Goal: Information Seeking & Learning: Learn about a topic

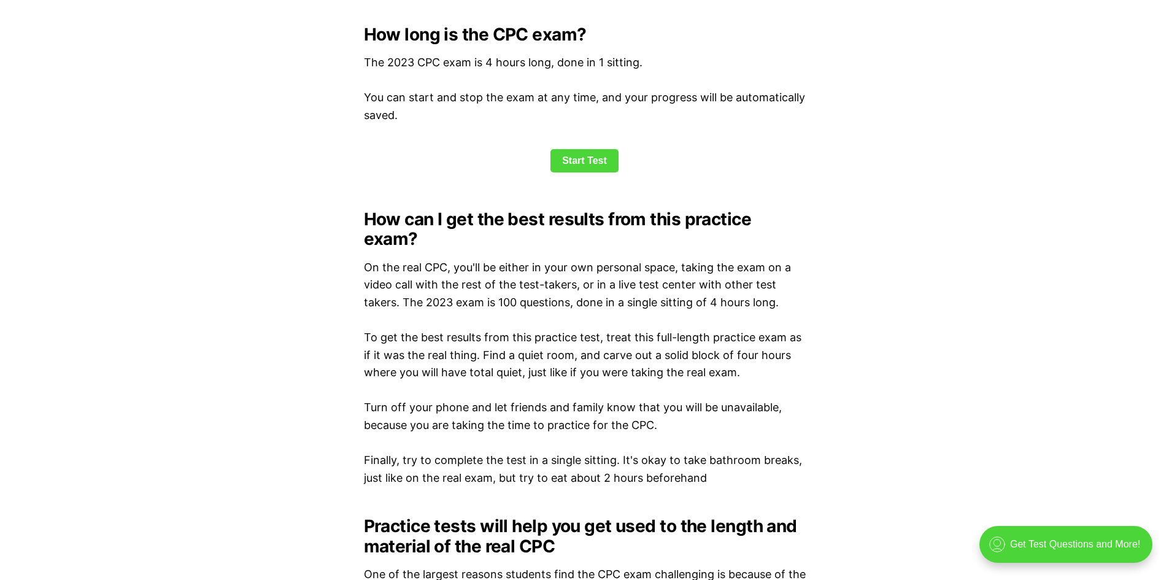
scroll to position [1658, 0]
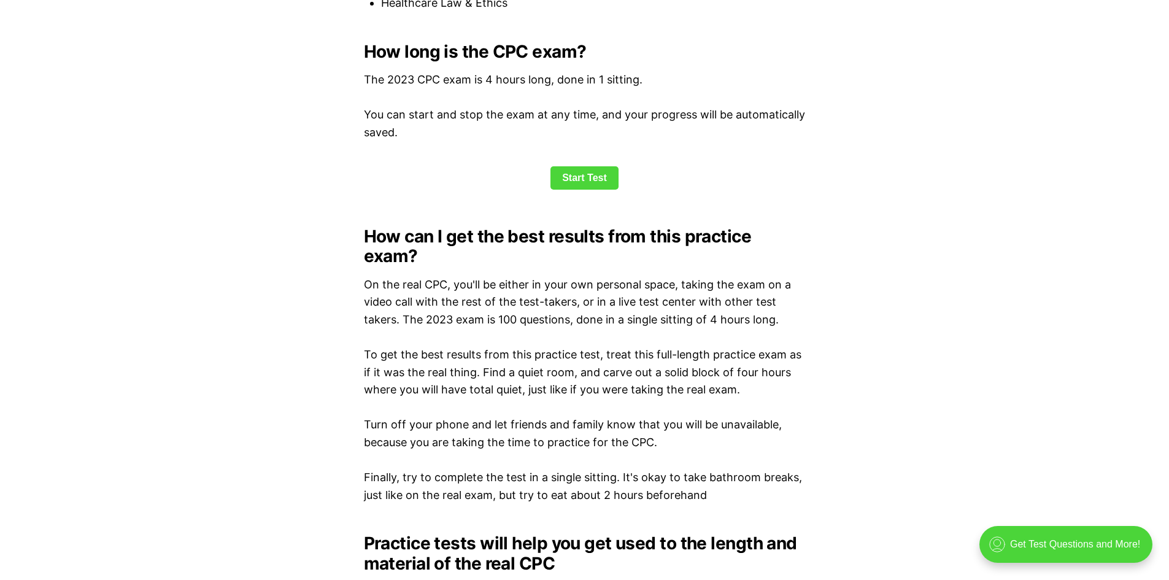
drag, startPoint x: 593, startPoint y: 182, endPoint x: 549, endPoint y: 184, distance: 44.2
click at [593, 182] on link "Start Test" at bounding box center [585, 177] width 68 height 23
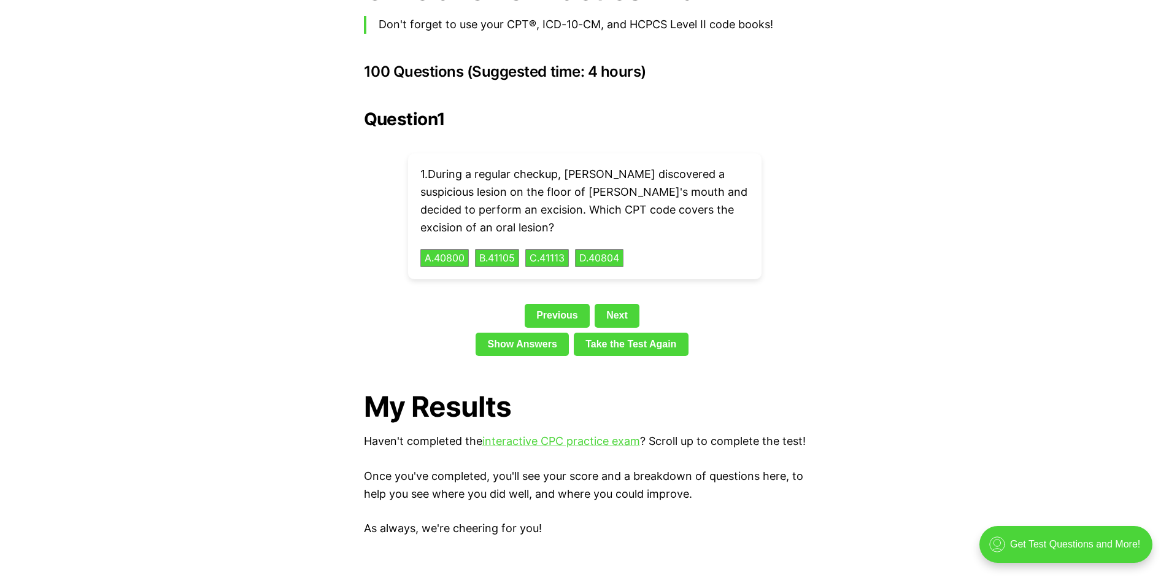
scroll to position [2691, 0]
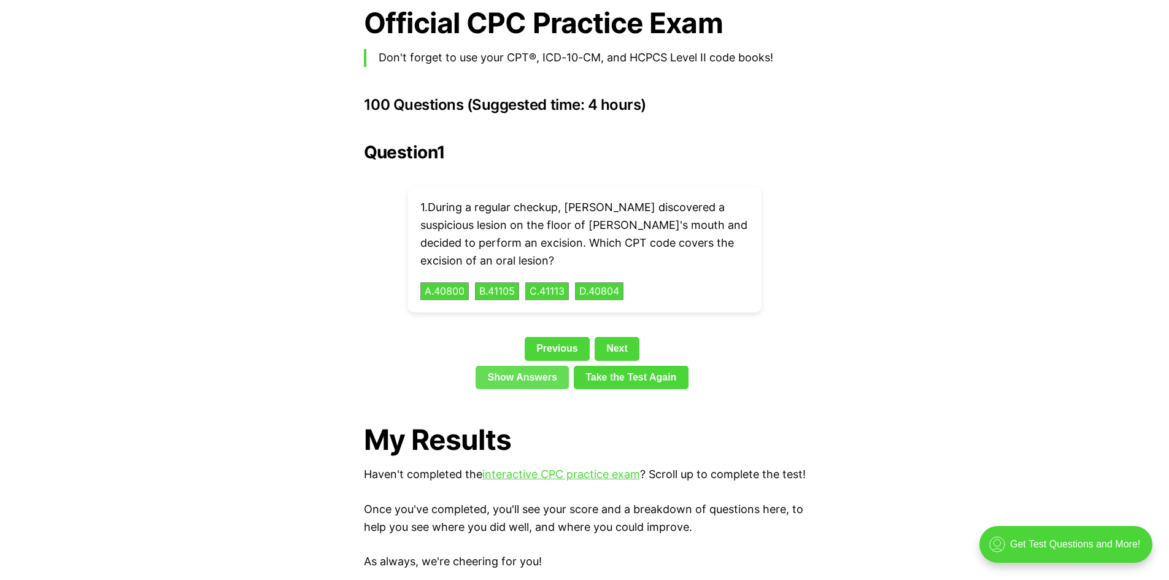
click at [498, 366] on link "Show Answers" at bounding box center [522, 377] width 93 height 23
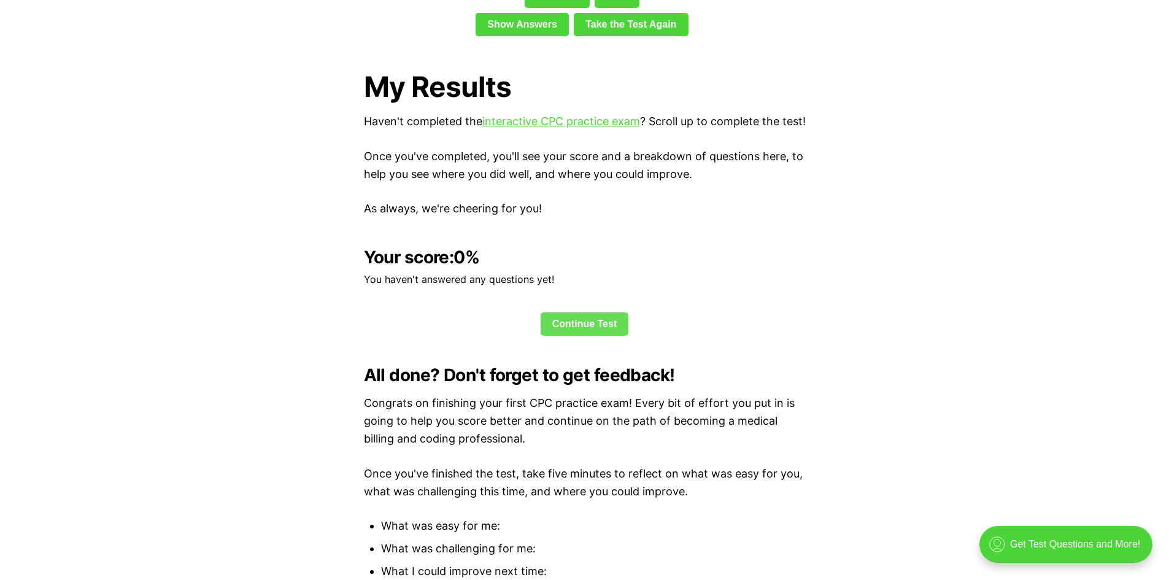
click at [589, 320] on link "Continue Test" at bounding box center [585, 323] width 88 height 23
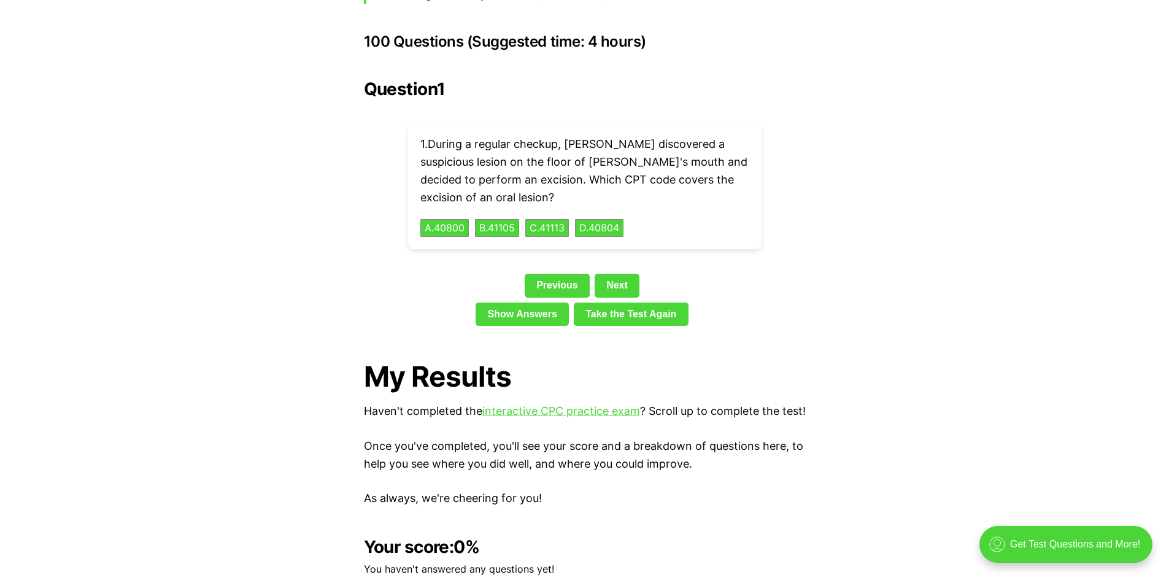
scroll to position [2752, 0]
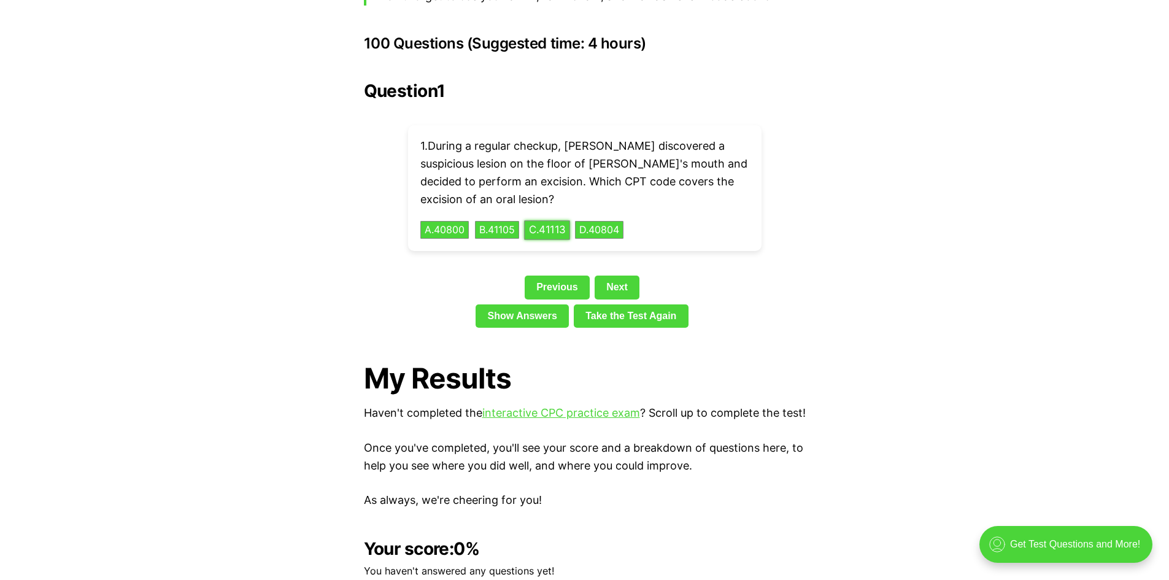
click at [555, 220] on button "C . 41113" at bounding box center [547, 229] width 46 height 19
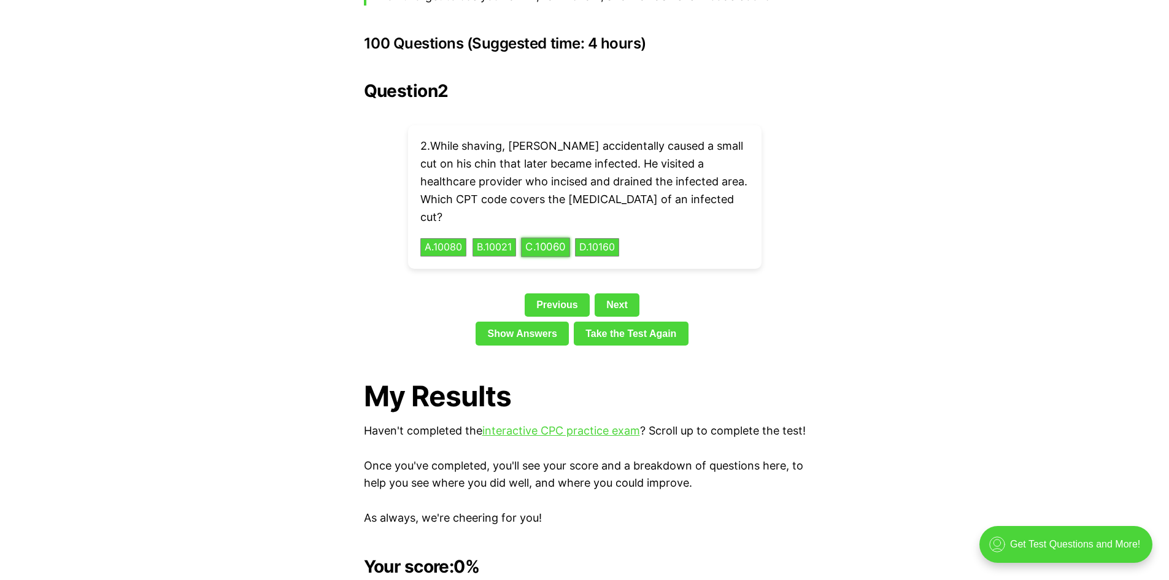
click at [556, 238] on button "C . 10060" at bounding box center [545, 247] width 49 height 19
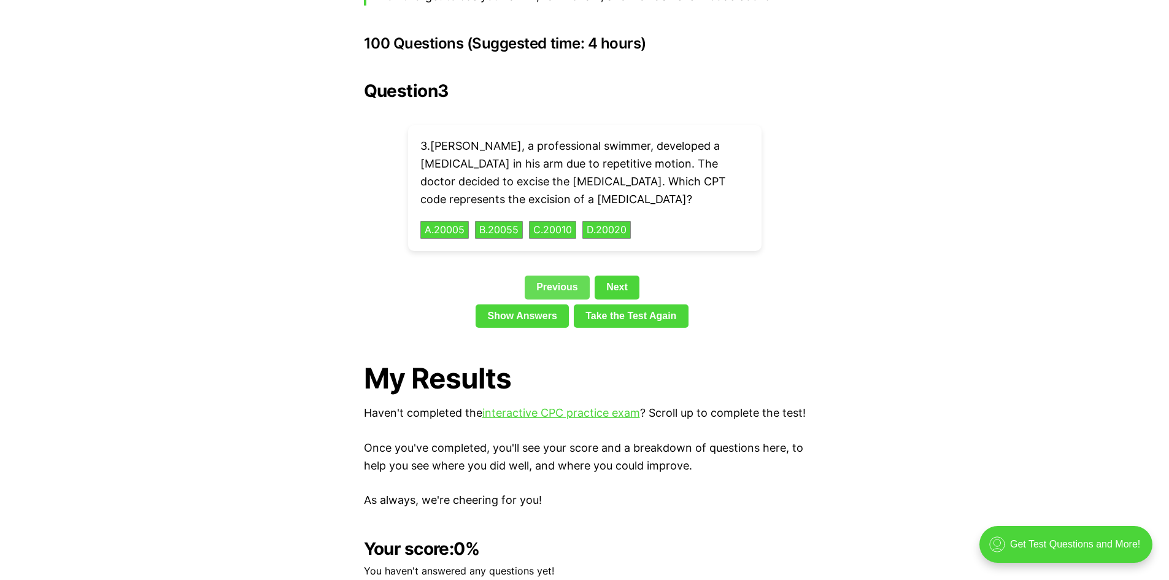
click at [553, 276] on link "Previous" at bounding box center [557, 287] width 65 height 23
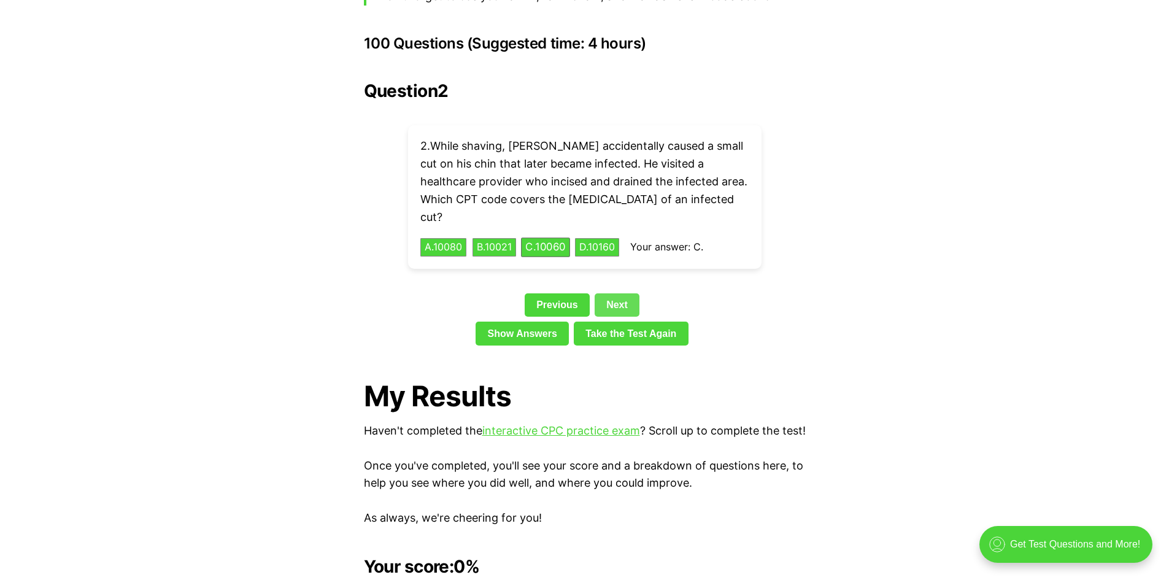
click at [634, 293] on link "Next" at bounding box center [617, 304] width 45 height 23
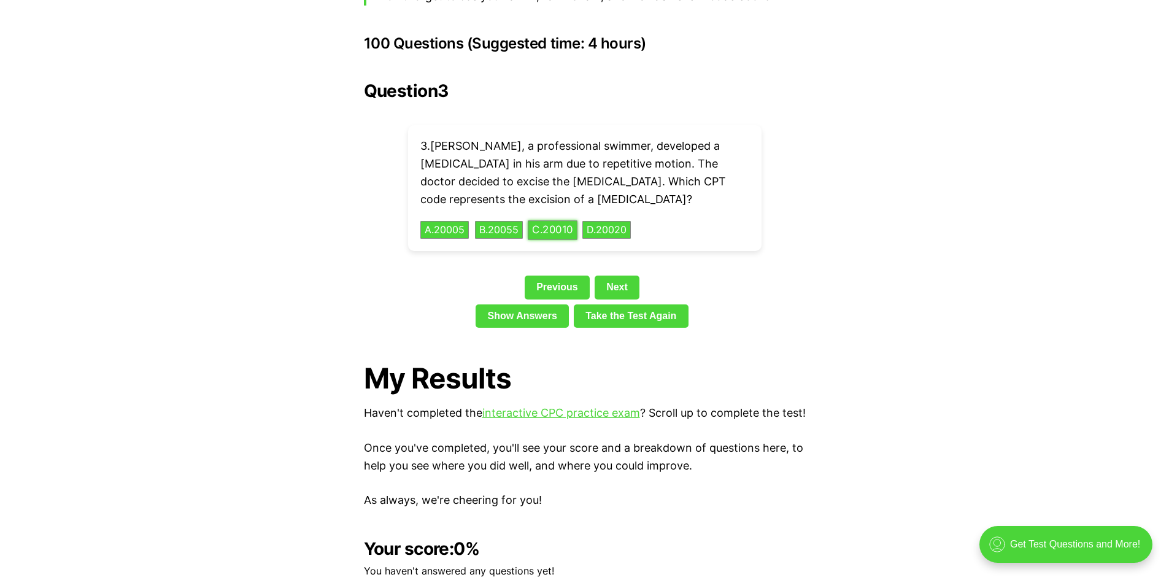
click at [565, 220] on button "C . 20010" at bounding box center [553, 229] width 50 height 19
click at [624, 276] on link "Next" at bounding box center [617, 287] width 45 height 23
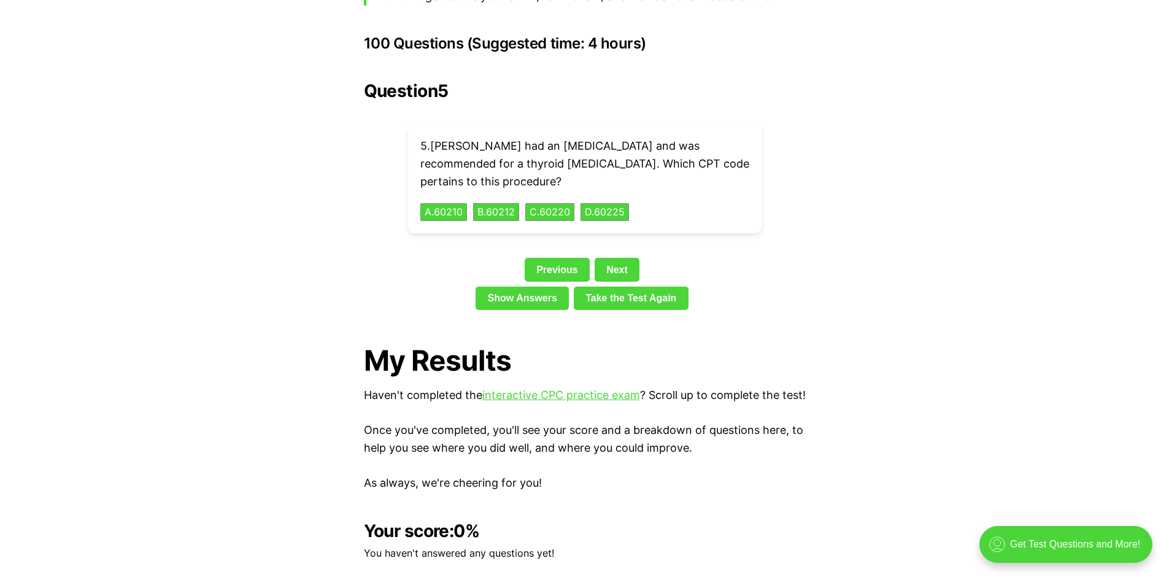
click at [440, 182] on div "5 . Riley had an overactive thyroid and was recommended for a thyroid lobectomy…" at bounding box center [585, 179] width 354 height 108
click at [438, 203] on button "A . 60210" at bounding box center [443, 212] width 49 height 19
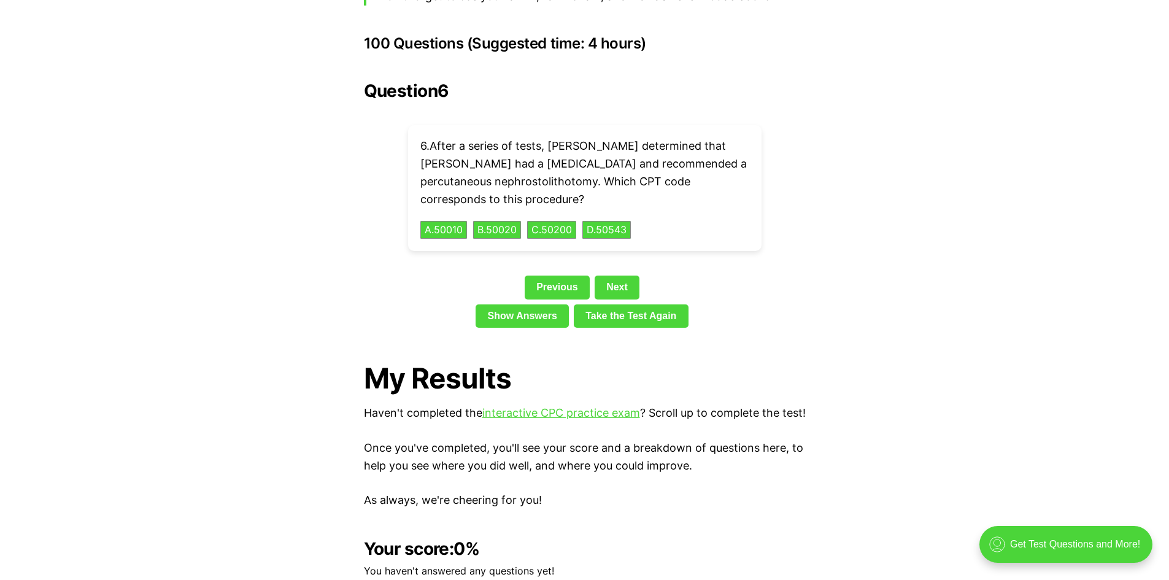
click at [629, 241] on div "Question 6 6 . After a series of tests, Dr. Wright determined that Katie had a …" at bounding box center [585, 207] width 442 height 252
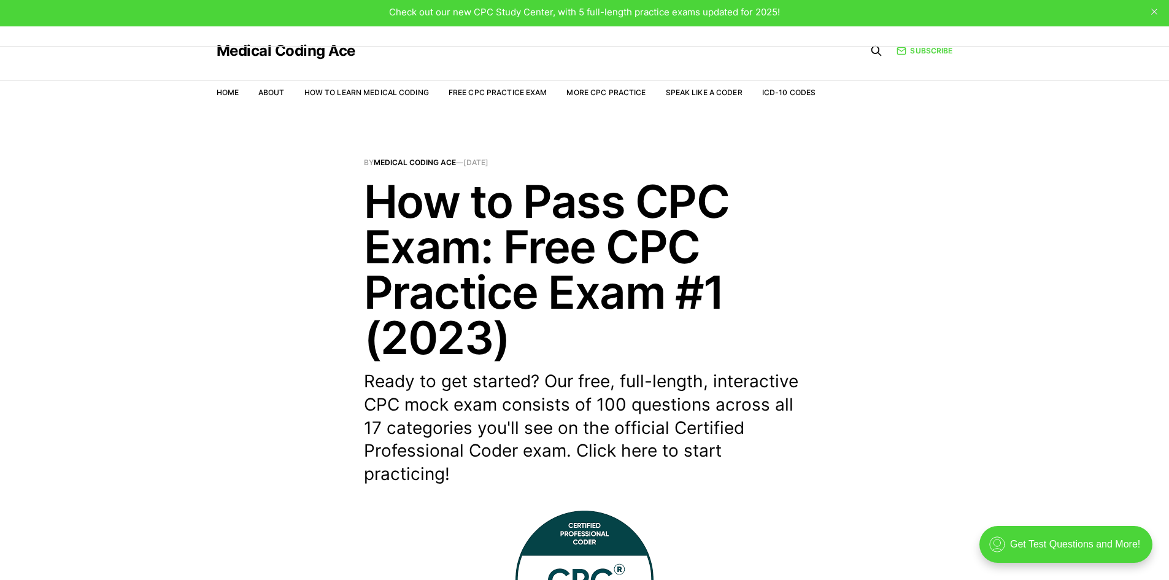
scroll to position [0, 0]
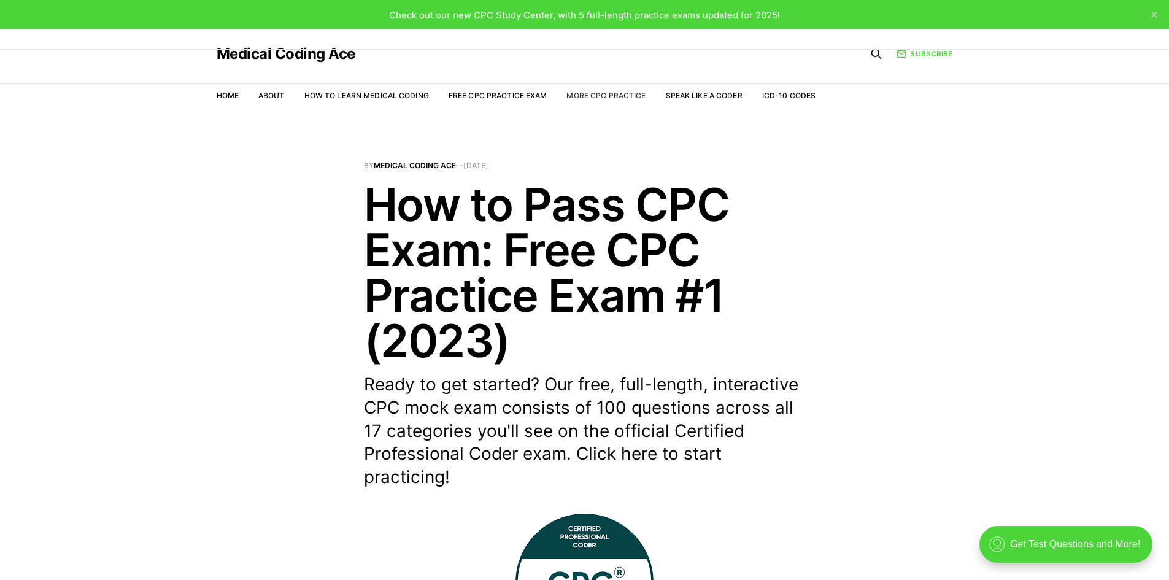
click at [584, 97] on link "More CPC Practice" at bounding box center [606, 95] width 79 height 9
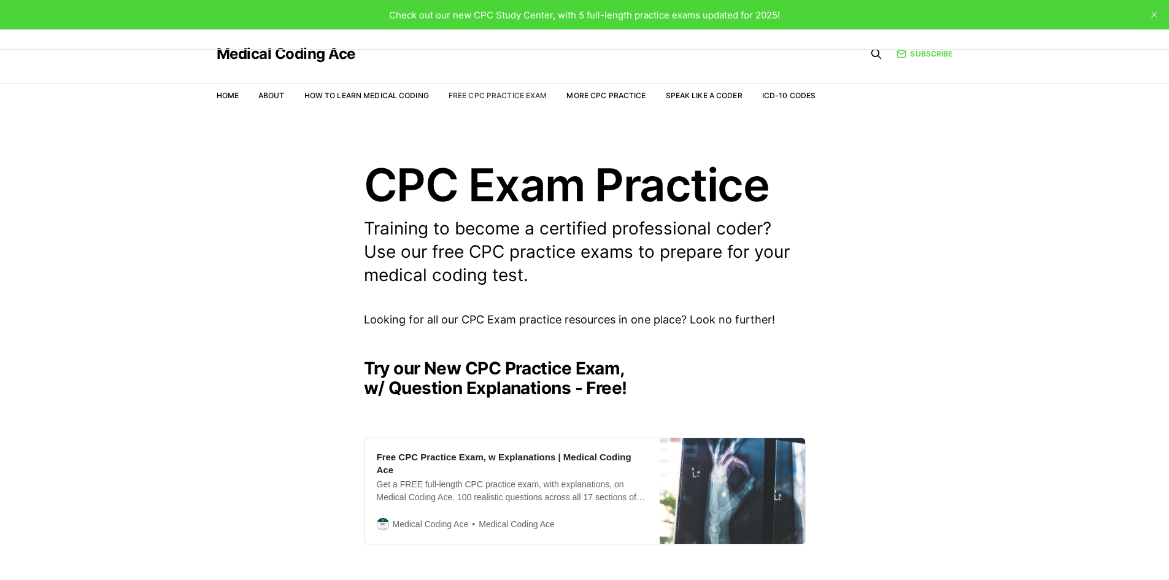
click at [489, 93] on link "Free CPC Practice Exam" at bounding box center [498, 95] width 99 height 9
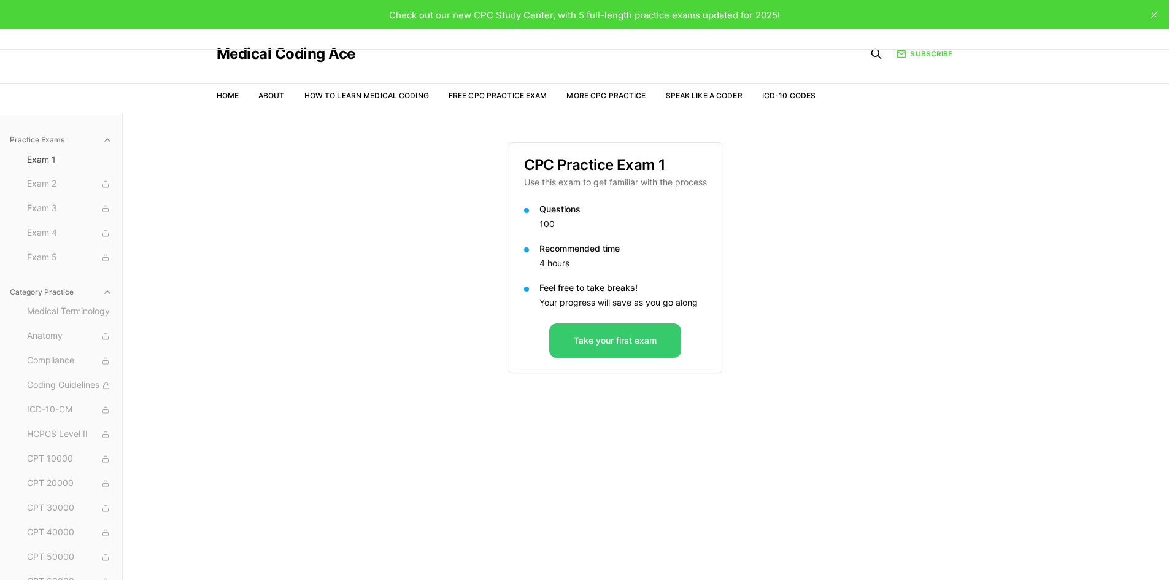
click at [595, 348] on button "Take your first exam" at bounding box center [615, 341] width 132 height 34
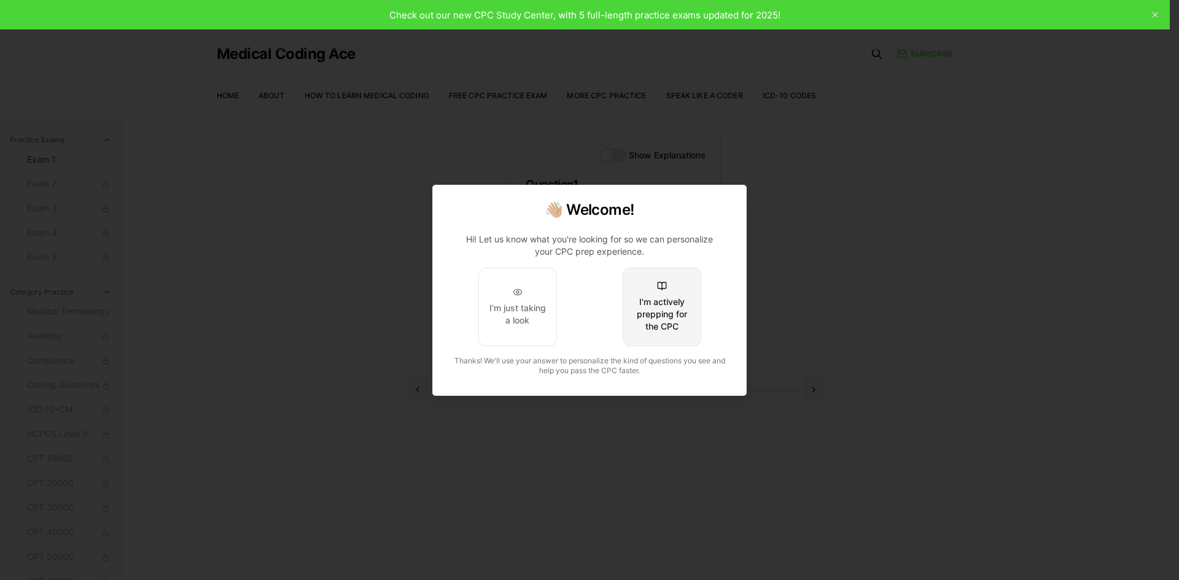
click at [681, 325] on div "I'm actively prepping for the CPC" at bounding box center [662, 314] width 58 height 37
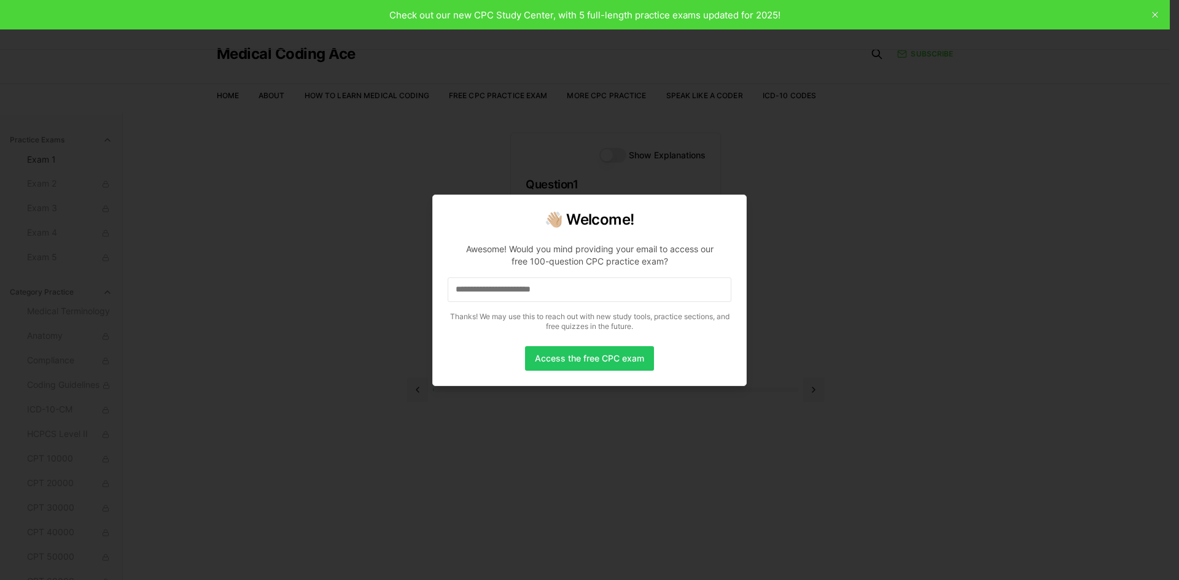
click at [411, 250] on div at bounding box center [589, 290] width 1179 height 580
click at [619, 362] on button "Access the free CPC exam" at bounding box center [589, 358] width 129 height 25
click at [544, 284] on input at bounding box center [590, 289] width 284 height 25
click at [544, 286] on input "*" at bounding box center [590, 289] width 284 height 25
click at [815, 287] on div at bounding box center [589, 290] width 1179 height 580
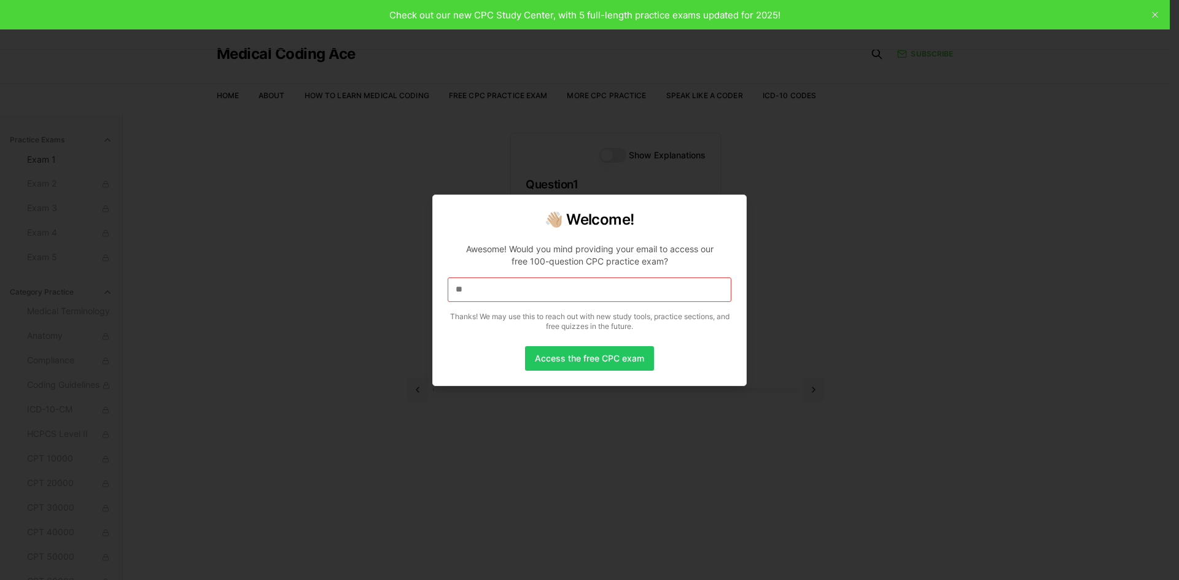
click at [141, 229] on div at bounding box center [589, 290] width 1179 height 580
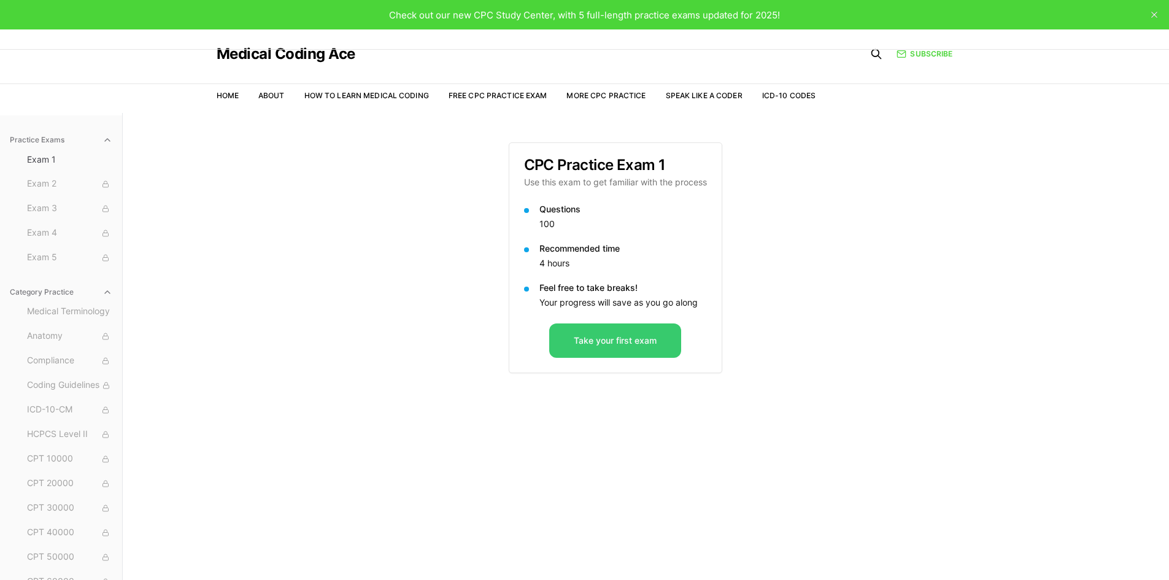
click at [597, 344] on button "Take your first exam" at bounding box center [615, 341] width 132 height 34
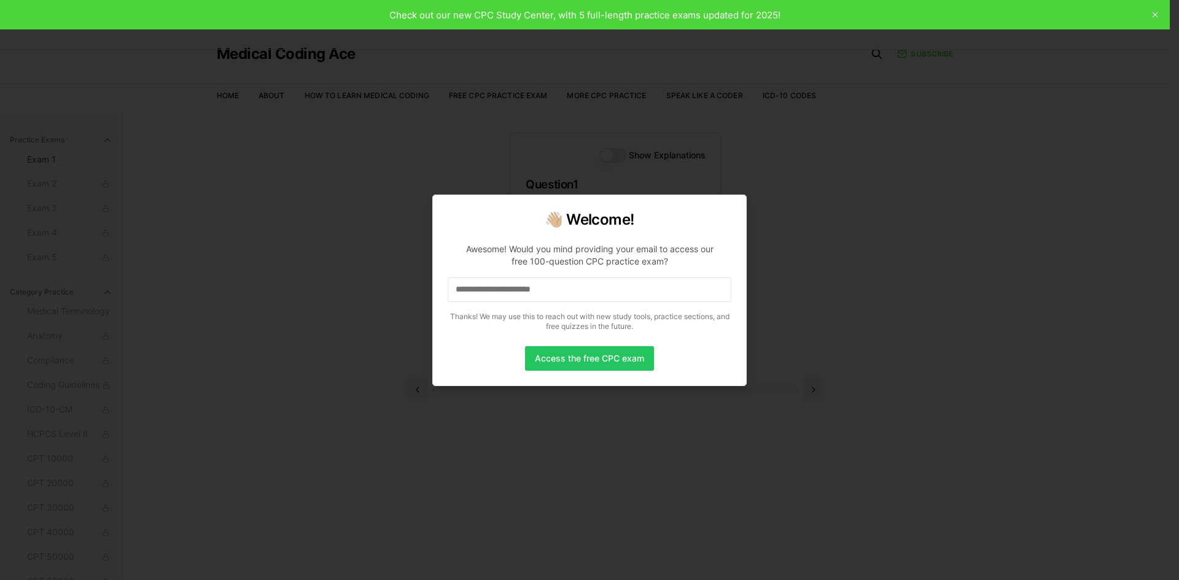
click at [466, 282] on input at bounding box center [590, 289] width 284 height 25
click at [491, 285] on input "**" at bounding box center [590, 289] width 284 height 25
click at [488, 293] on input "***" at bounding box center [590, 289] width 284 height 25
click at [545, 298] on input "***" at bounding box center [590, 289] width 284 height 25
click at [545, 298] on input "**" at bounding box center [590, 289] width 284 height 25
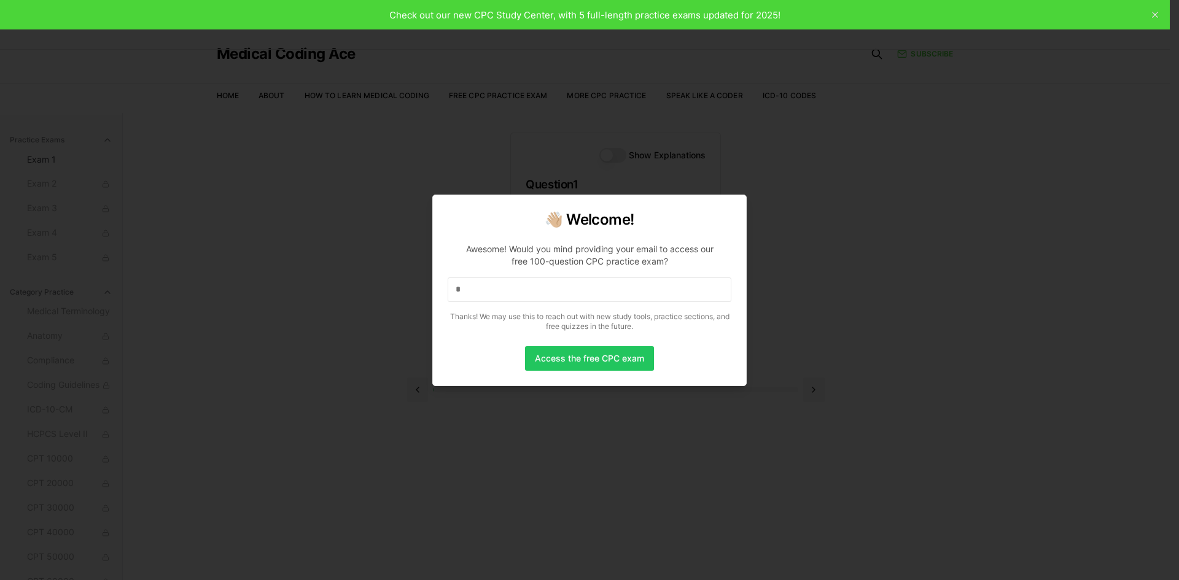
click at [545, 298] on input "*" at bounding box center [590, 289] width 284 height 25
click at [545, 298] on input at bounding box center [590, 289] width 284 height 25
click at [607, 355] on button "Access the free CPC exam" at bounding box center [589, 358] width 129 height 25
click at [630, 292] on input "**********" at bounding box center [590, 289] width 284 height 25
click at [580, 378] on div "**********" at bounding box center [589, 291] width 314 height 192
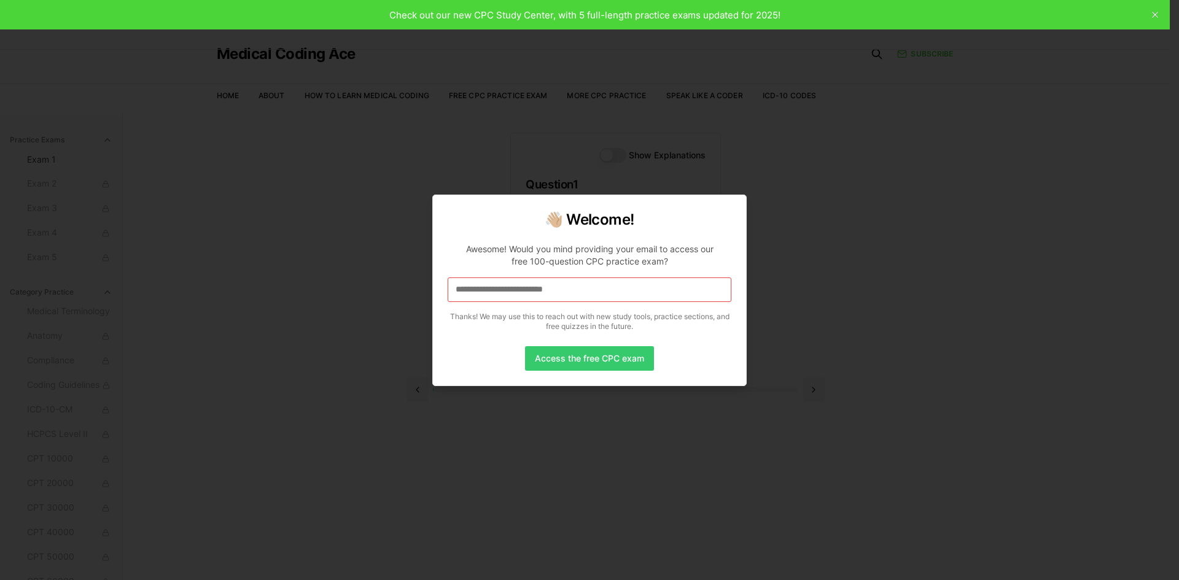
click at [580, 353] on button "Access the free CPC exam" at bounding box center [589, 358] width 129 height 25
click at [592, 293] on input "**********" at bounding box center [590, 289] width 284 height 25
click at [575, 362] on button "Access the free CPC exam" at bounding box center [589, 358] width 129 height 25
click at [369, 129] on div at bounding box center [589, 290] width 1179 height 580
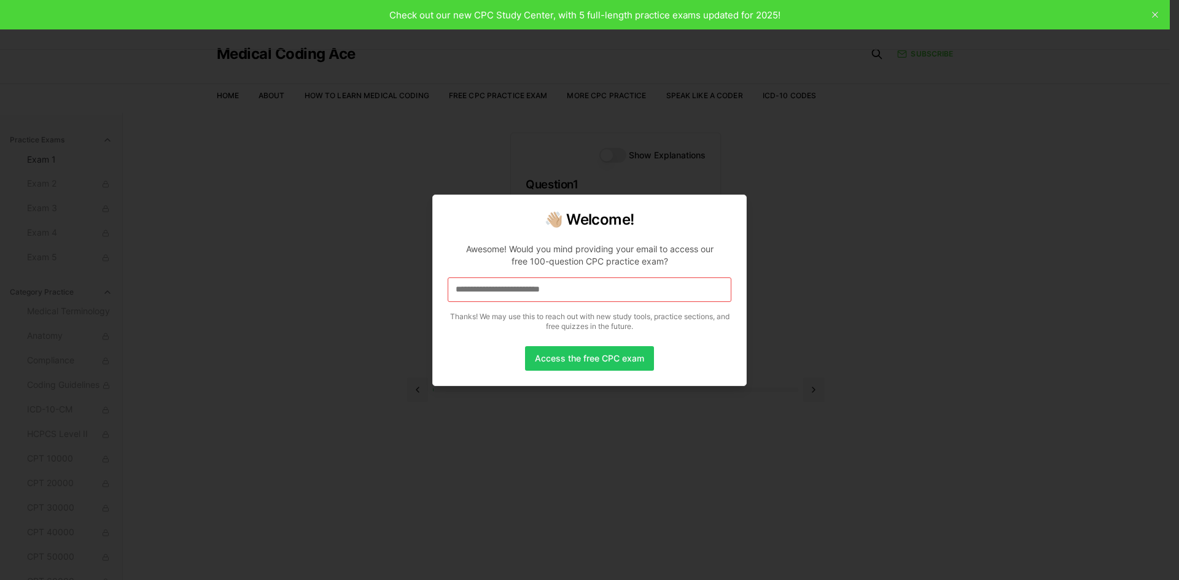
click at [352, 37] on div at bounding box center [589, 290] width 1179 height 580
click at [1156, 9] on div at bounding box center [589, 290] width 1179 height 580
click at [1155, 15] on div at bounding box center [589, 290] width 1179 height 580
click at [946, 198] on div at bounding box center [589, 290] width 1179 height 580
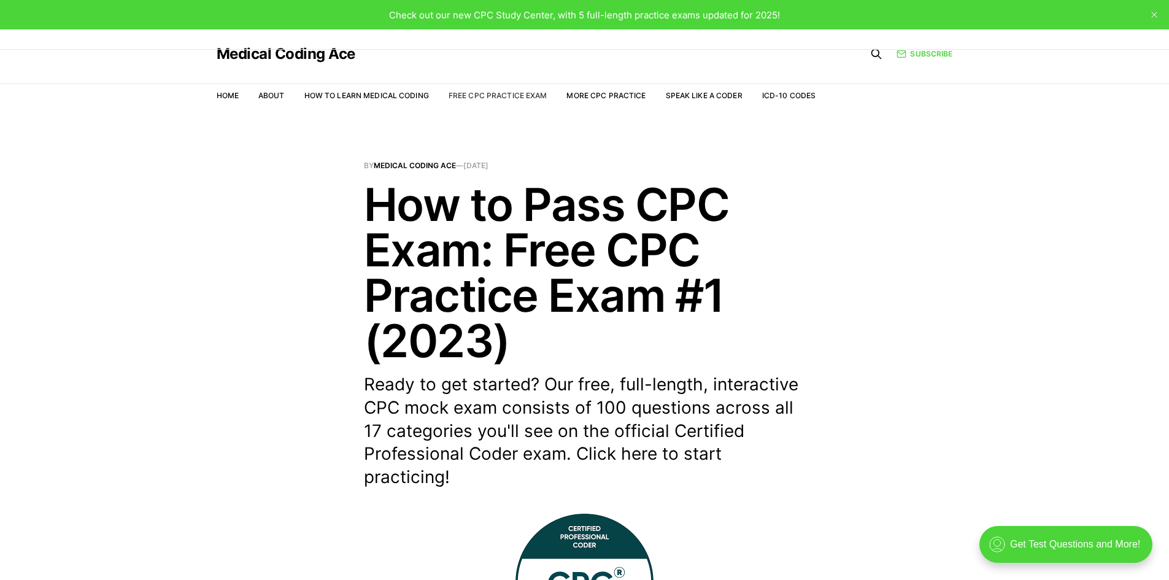
click at [477, 96] on link "Free CPC Practice Exam" at bounding box center [498, 95] width 99 height 9
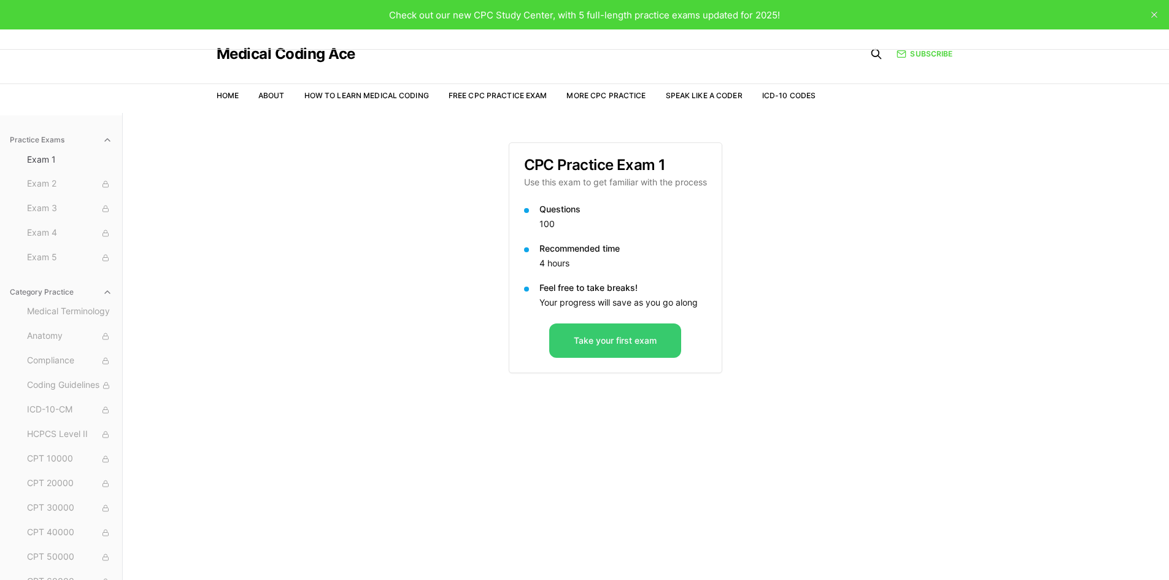
click at [653, 339] on button "Take your first exam" at bounding box center [615, 341] width 132 height 34
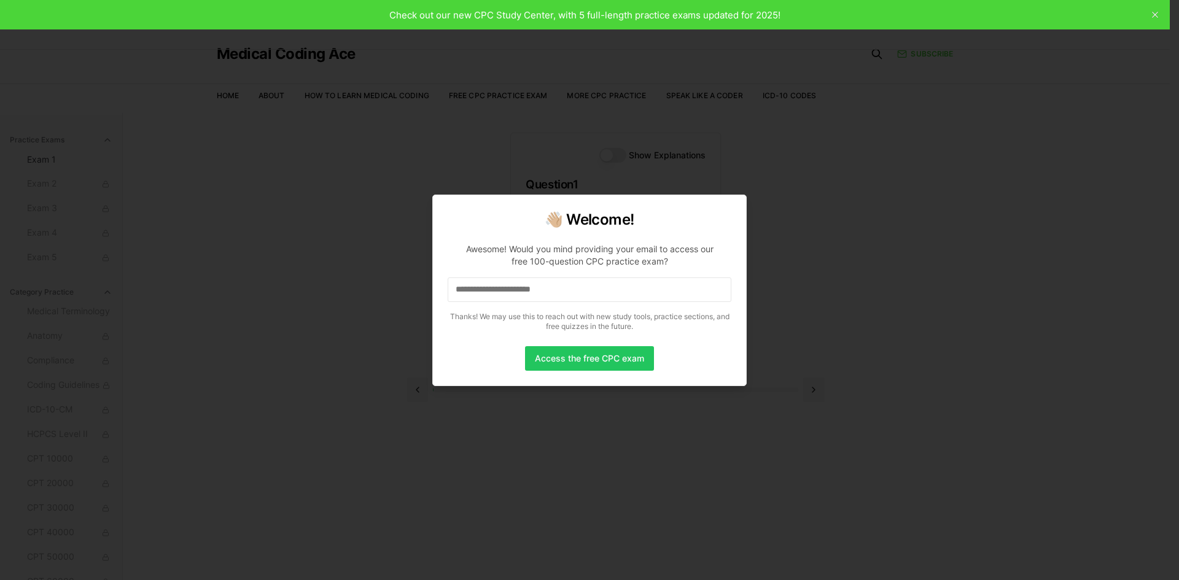
click at [635, 293] on input at bounding box center [590, 289] width 284 height 25
drag, startPoint x: 608, startPoint y: 344, endPoint x: 604, endPoint y: 363, distance: 18.8
click at [608, 346] on div "**********" at bounding box center [589, 291] width 314 height 192
click at [604, 363] on button "Access the free CPC exam" at bounding box center [589, 358] width 129 height 25
click at [630, 285] on input "**********" at bounding box center [590, 289] width 284 height 25
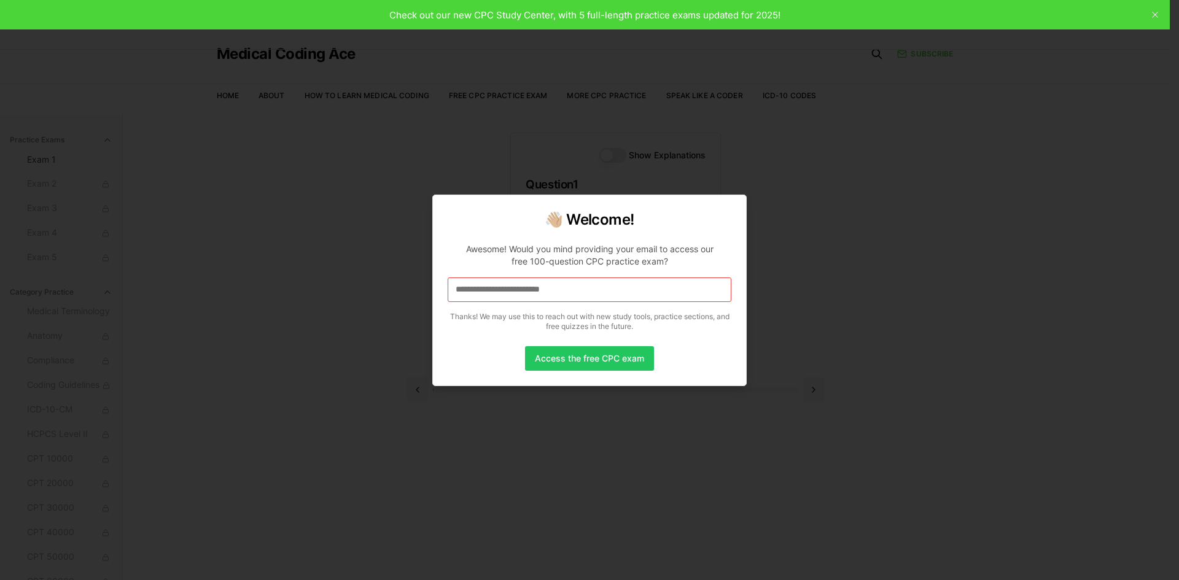
click at [581, 288] on input "**********" at bounding box center [590, 289] width 284 height 25
click at [1157, 18] on div at bounding box center [589, 290] width 1179 height 580
click at [572, 366] on button "Access the free CPC exam" at bounding box center [589, 358] width 129 height 25
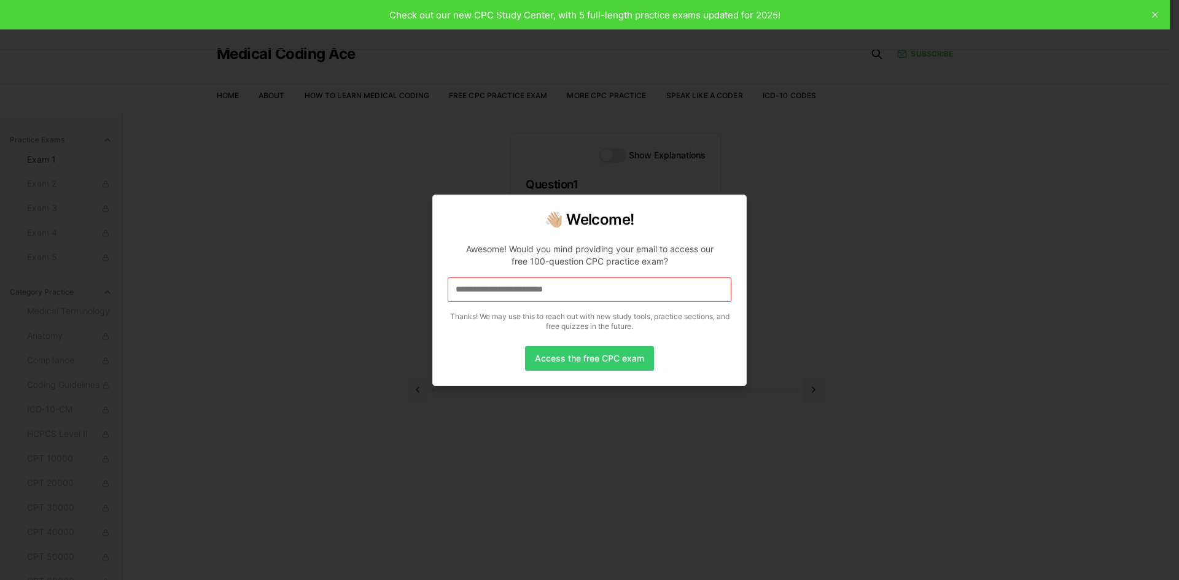
click at [572, 365] on button "Access the free CPC exam" at bounding box center [589, 358] width 129 height 25
click at [694, 262] on div "Awesome! Would you mind providing your email to access our free 100-question CP…" at bounding box center [589, 255] width 264 height 25
click at [785, 292] on div at bounding box center [589, 290] width 1179 height 580
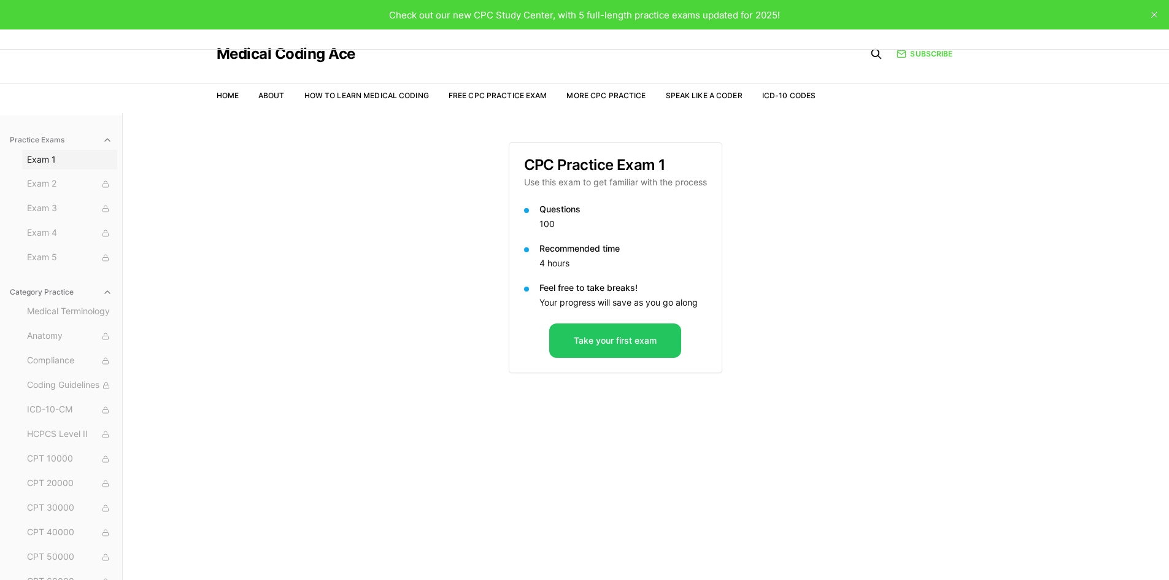
click at [60, 165] on span "Exam 1" at bounding box center [69, 159] width 85 height 12
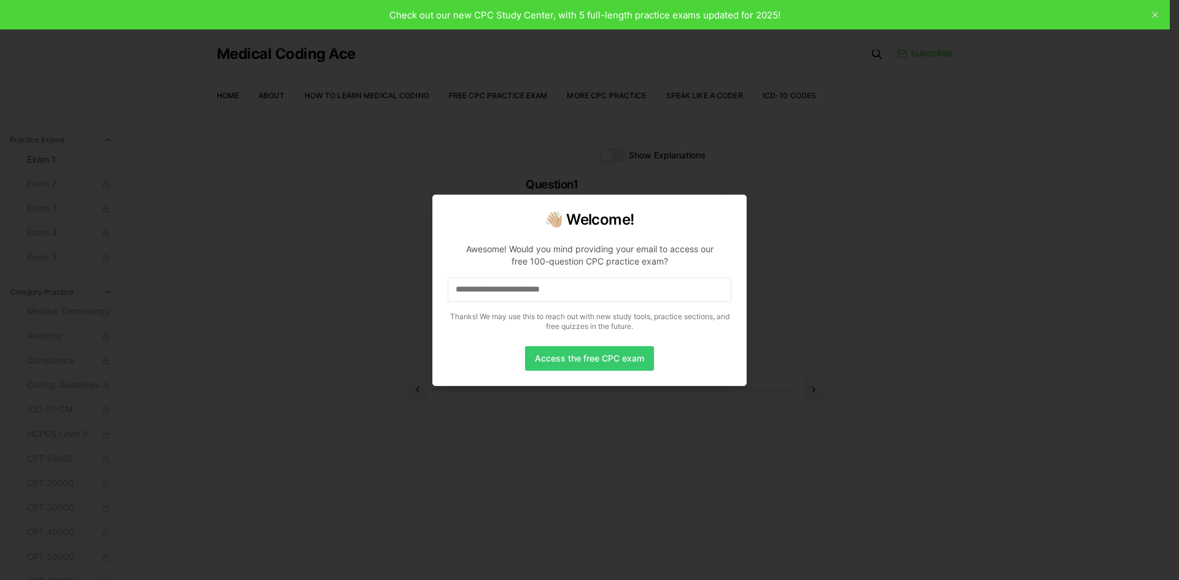
click at [597, 361] on button "Access the free CPC exam" at bounding box center [589, 358] width 129 height 25
click at [621, 284] on input "**********" at bounding box center [590, 289] width 284 height 25
click at [600, 351] on button "Access the free CPC exam" at bounding box center [589, 358] width 129 height 25
click at [591, 368] on button "Access the free CPC exam" at bounding box center [589, 358] width 129 height 25
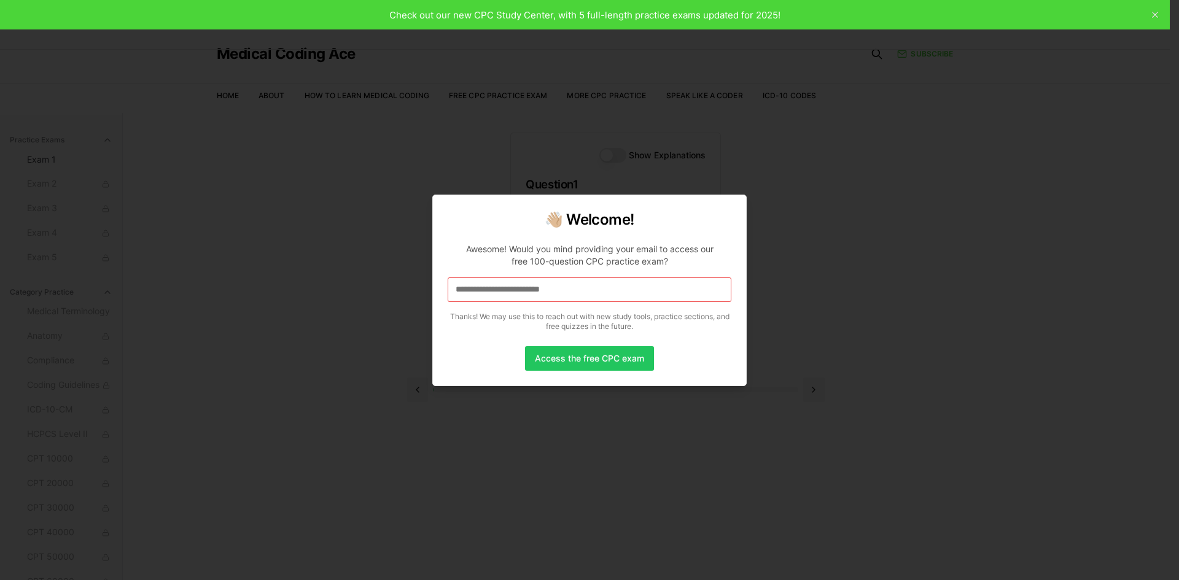
click at [169, 188] on div at bounding box center [589, 290] width 1179 height 580
